Goal: Task Accomplishment & Management: Manage account settings

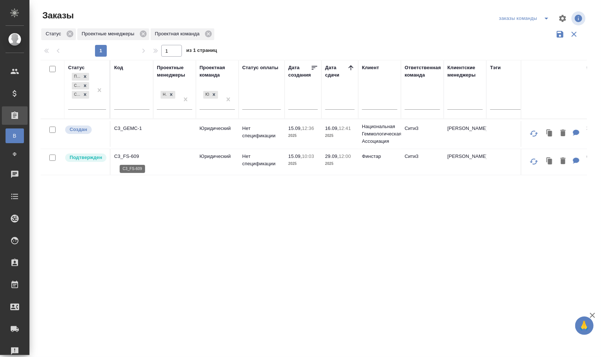
click at [136, 156] on p "C3_FS-609" at bounding box center [131, 156] width 35 height 7
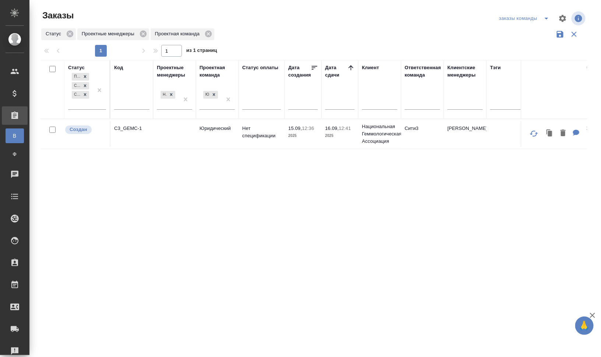
click at [116, 64] on div "Код" at bounding box center [118, 67] width 9 height 7
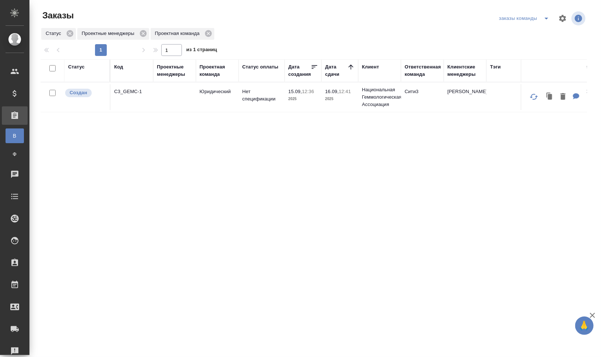
drag, startPoint x: 346, startPoint y: 239, endPoint x: 498, endPoint y: 225, distance: 152.4
click at [346, 239] on div "Статус Код Проектные менеджеры Проектная команда Статус оплаты Дата создания Да…" at bounding box center [314, 191] width 547 height 265
click at [122, 66] on div "Код" at bounding box center [118, 66] width 9 height 7
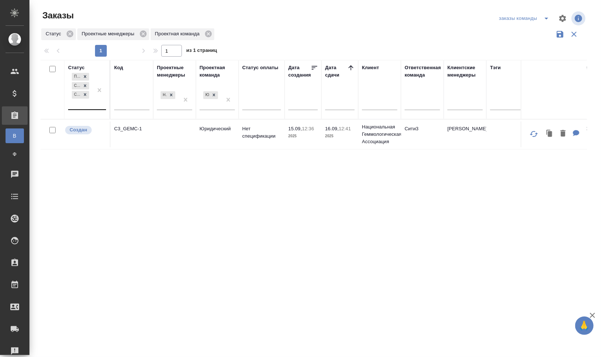
click at [91, 101] on div "Подтвержден Создан Согласование КП" at bounding box center [80, 90] width 25 height 38
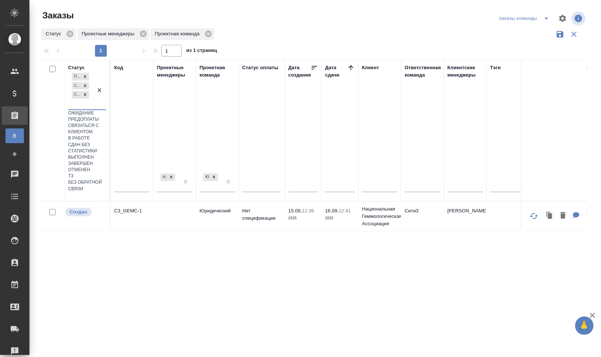
click at [106, 179] on div "ТЗ" at bounding box center [87, 176] width 38 height 6
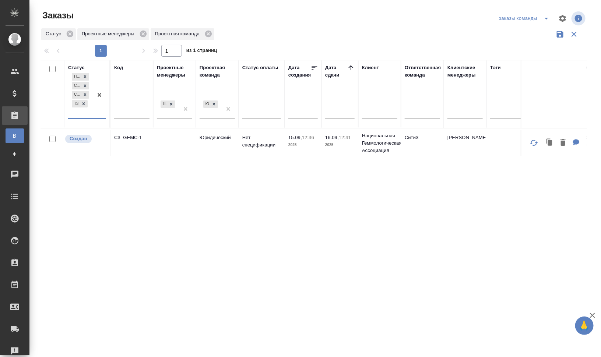
click at [118, 68] on div "Код" at bounding box center [118, 67] width 9 height 7
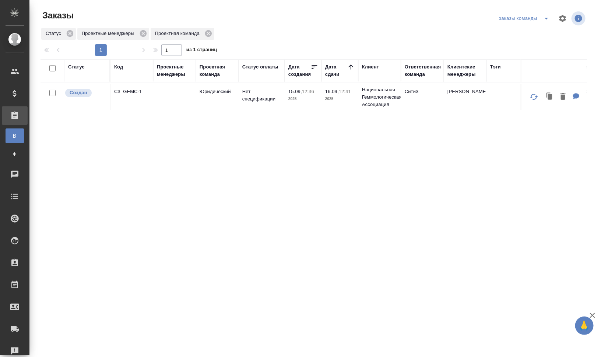
click at [118, 67] on div "Код" at bounding box center [118, 66] width 9 height 7
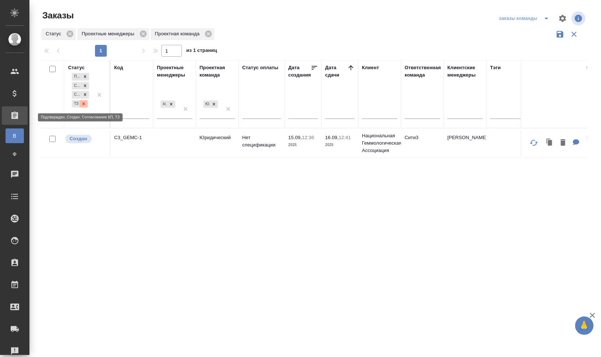
click at [81, 102] on icon at bounding box center [83, 103] width 5 height 5
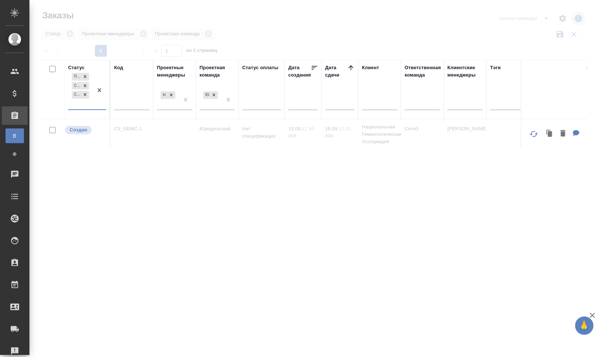
click at [86, 107] on div "Подтвержден Создан Согласование КП" at bounding box center [80, 90] width 25 height 38
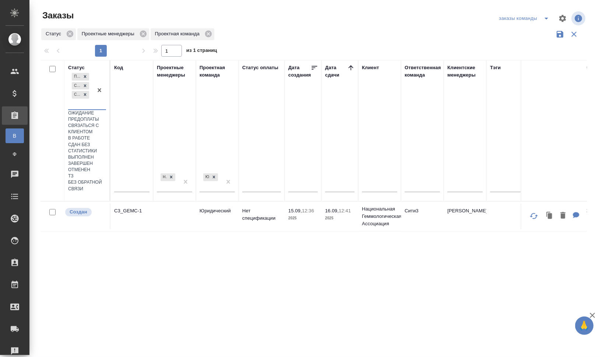
click at [106, 179] on div "ТЗ" at bounding box center [87, 176] width 38 height 6
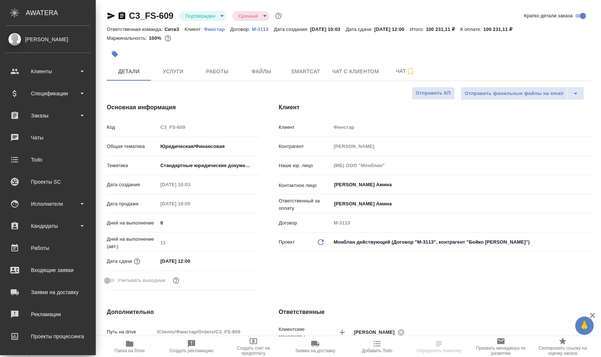
select select "RU"
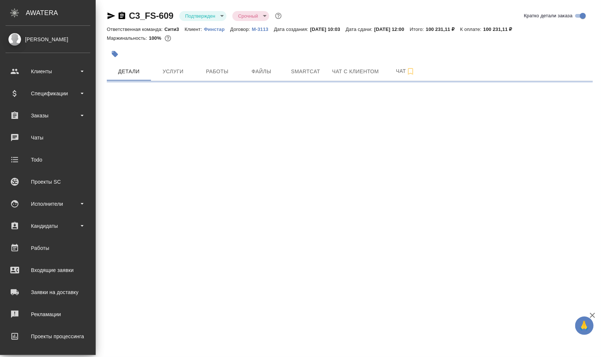
select select "RU"
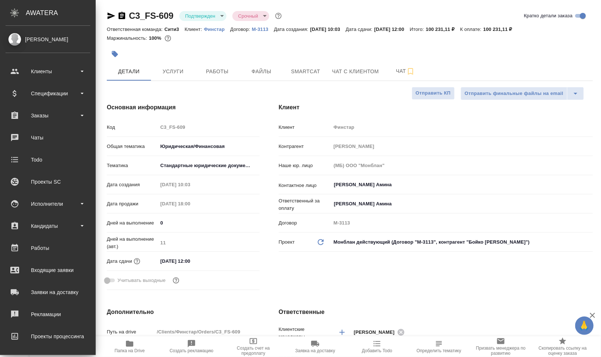
type textarea "x"
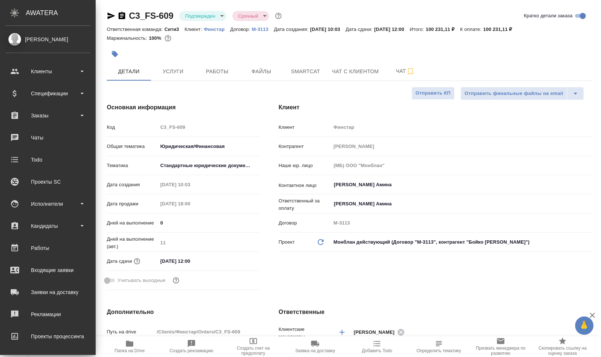
type textarea "x"
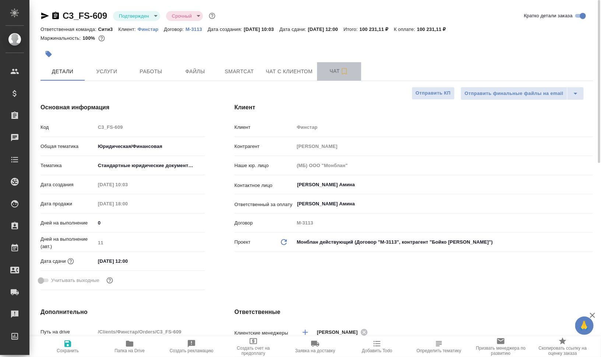
click at [332, 70] on span "Чат" at bounding box center [339, 71] width 35 height 9
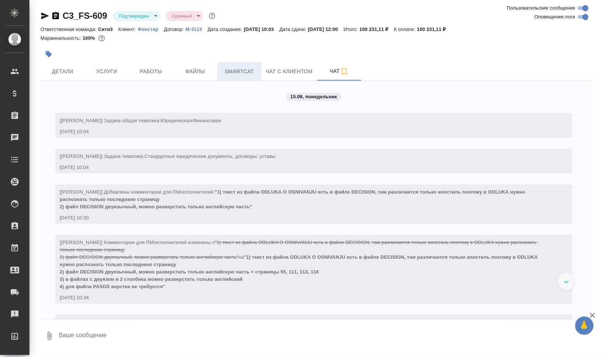
click at [224, 71] on span "Smartcat" at bounding box center [239, 71] width 35 height 9
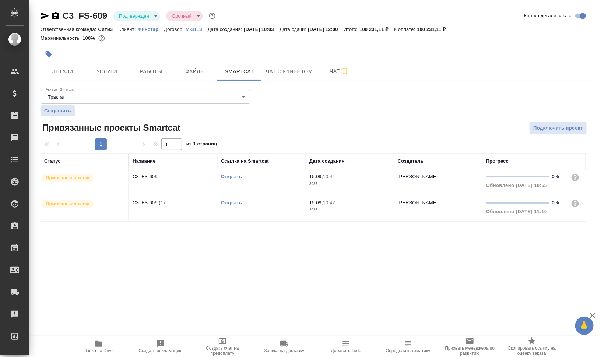
click at [235, 175] on link "Открыть" at bounding box center [231, 177] width 21 height 6
click at [326, 66] on button "Чат" at bounding box center [339, 71] width 44 height 18
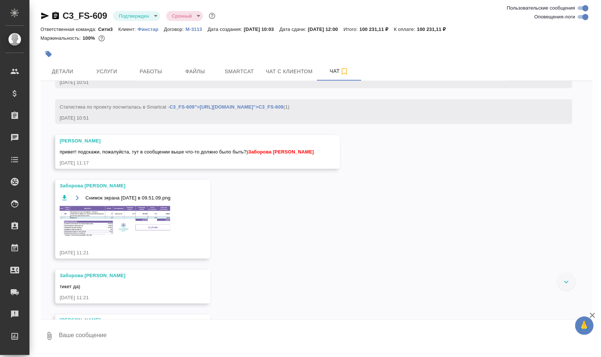
scroll to position [368, 0]
click at [116, 221] on img at bounding box center [115, 221] width 111 height 30
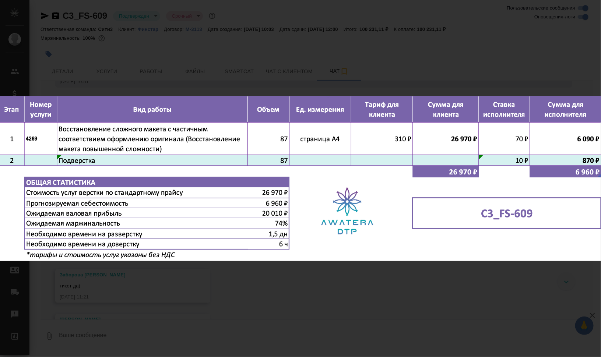
click at [407, 283] on div "Снимок экрана [DATE] в 09.51.09.png 1 of 1" at bounding box center [300, 178] width 601 height 357
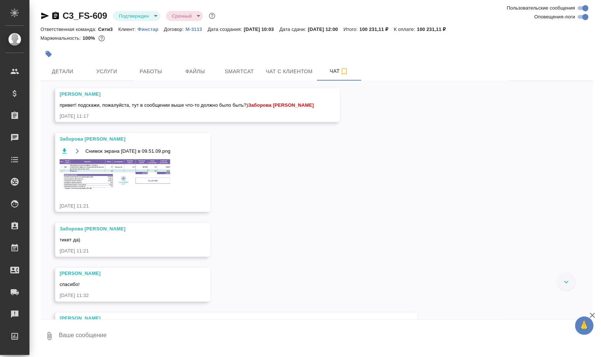
scroll to position [461, 0]
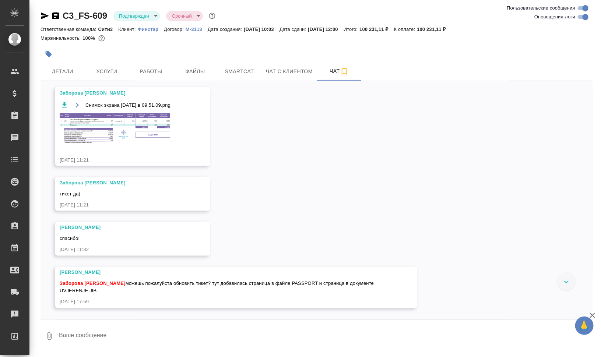
click at [318, 156] on div "15.09, понедельник [[PERSON_NAME]] Задана общая тематика: Юридическая/Финансова…" at bounding box center [317, 200] width 553 height 239
click at [229, 68] on span "Smartcat" at bounding box center [239, 71] width 35 height 9
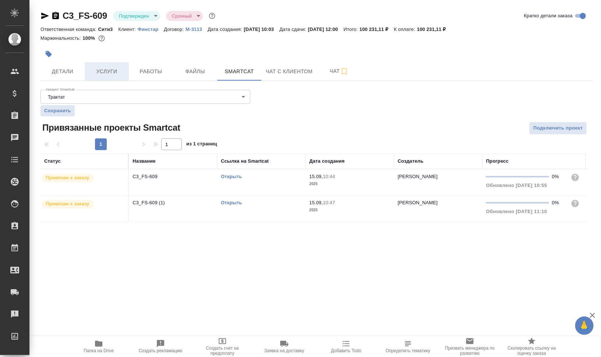
click at [104, 69] on span "Услуги" at bounding box center [106, 71] width 35 height 9
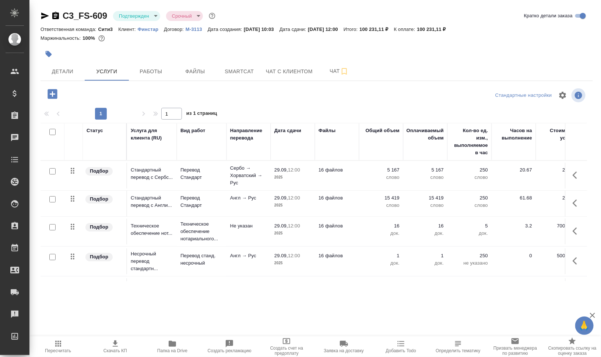
click at [45, 12] on icon "button" at bounding box center [45, 15] width 9 height 9
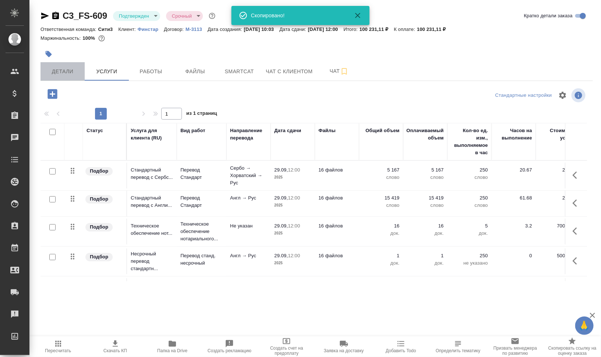
click at [73, 64] on button "Детали" at bounding box center [63, 71] width 44 height 18
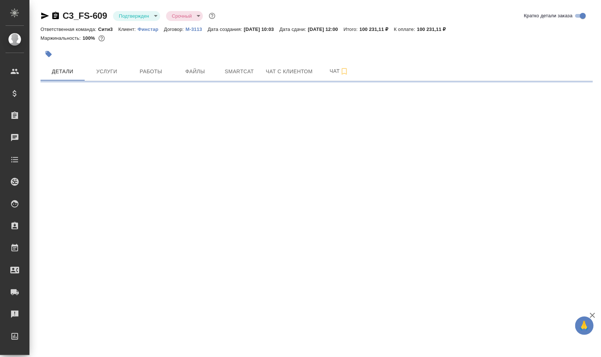
select select "RU"
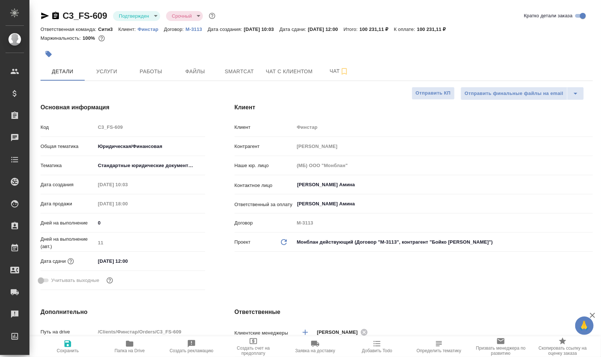
type textarea "x"
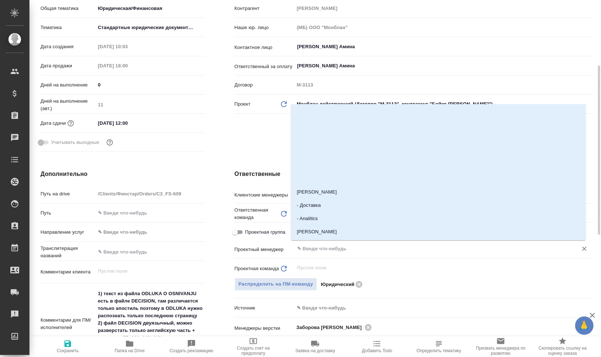
click at [375, 249] on input "text" at bounding box center [432, 249] width 270 height 9
type input "м"
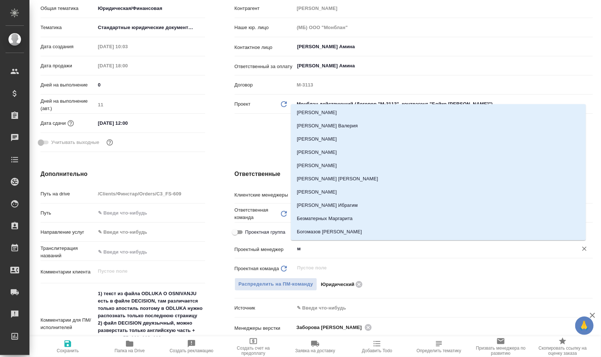
type textarea "x"
type input "баб"
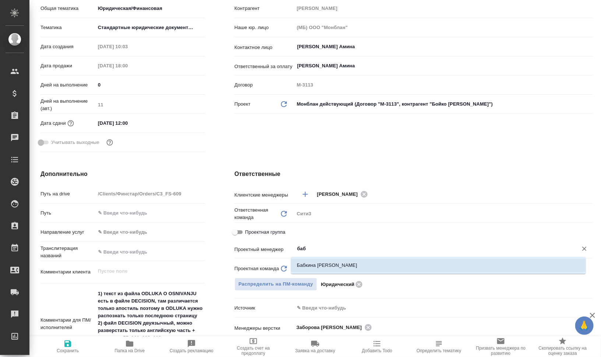
click at [398, 267] on li "Бабкина [PERSON_NAME]" at bounding box center [438, 265] width 295 height 13
type textarea "x"
type input "Бабкина [PERSON_NAME]"
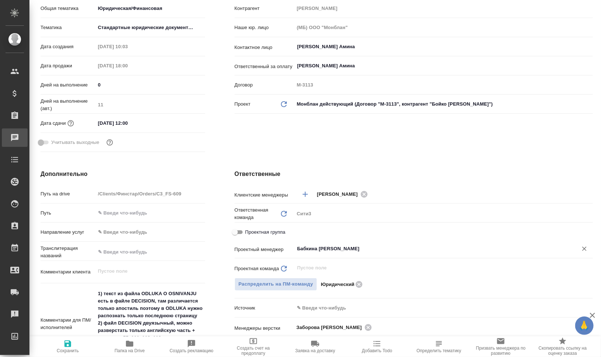
type textarea "x"
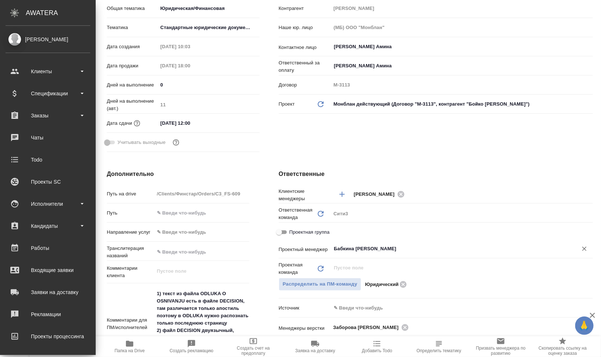
type textarea "x"
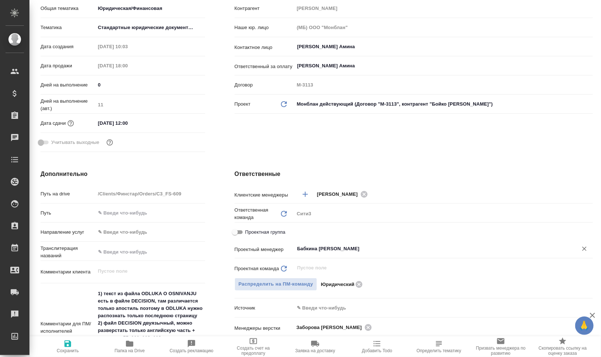
type input "Бабкина [PERSON_NAME]"
type textarea "x"
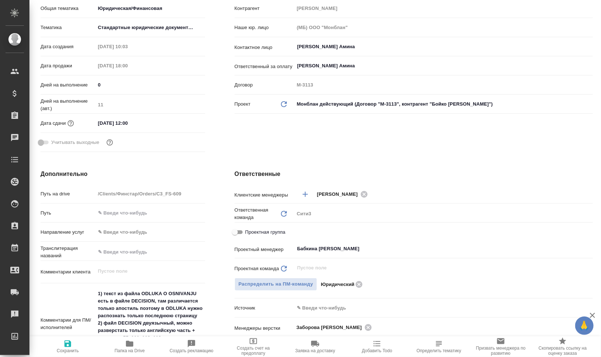
type textarea "x"
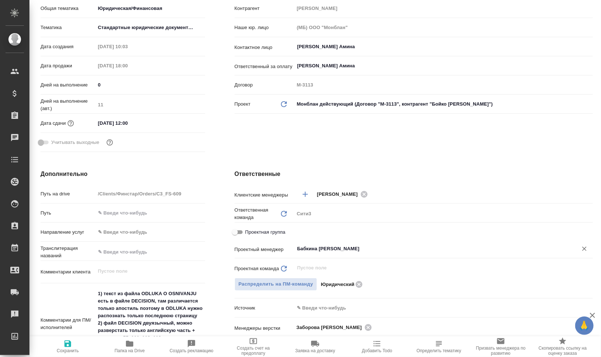
type textarea "x"
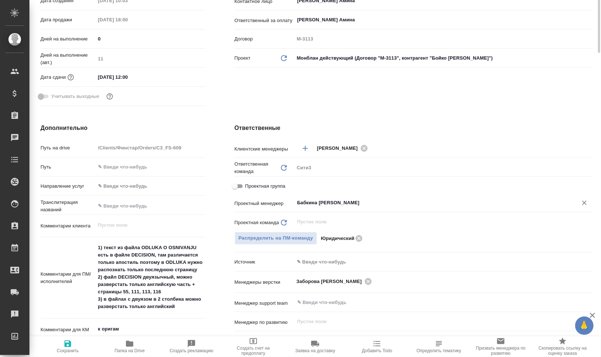
scroll to position [276, 0]
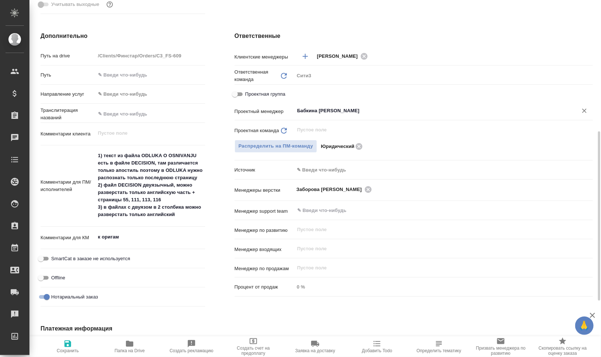
click at [74, 347] on span "Сохранить" at bounding box center [67, 347] width 53 height 14
type textarea "x"
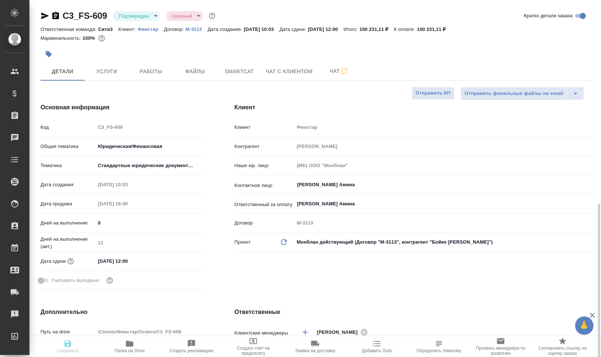
type textarea "x"
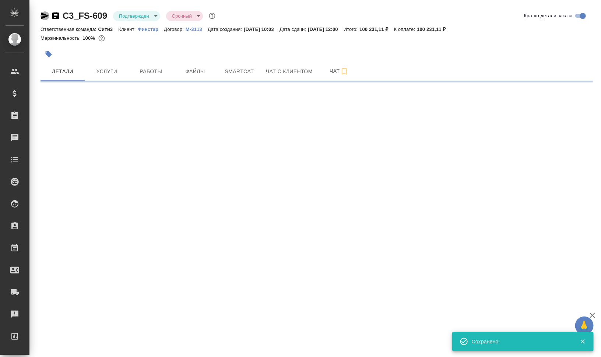
click at [44, 17] on icon "button" at bounding box center [45, 16] width 8 height 7
select select "RU"
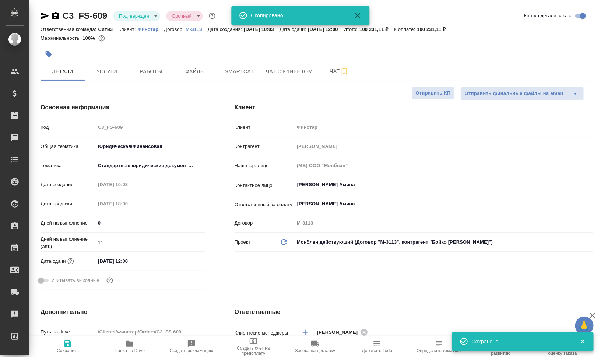
type textarea "x"
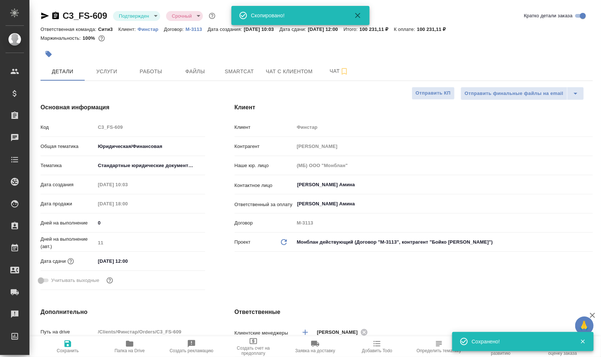
type textarea "x"
